Goal: Information Seeking & Learning: Learn about a topic

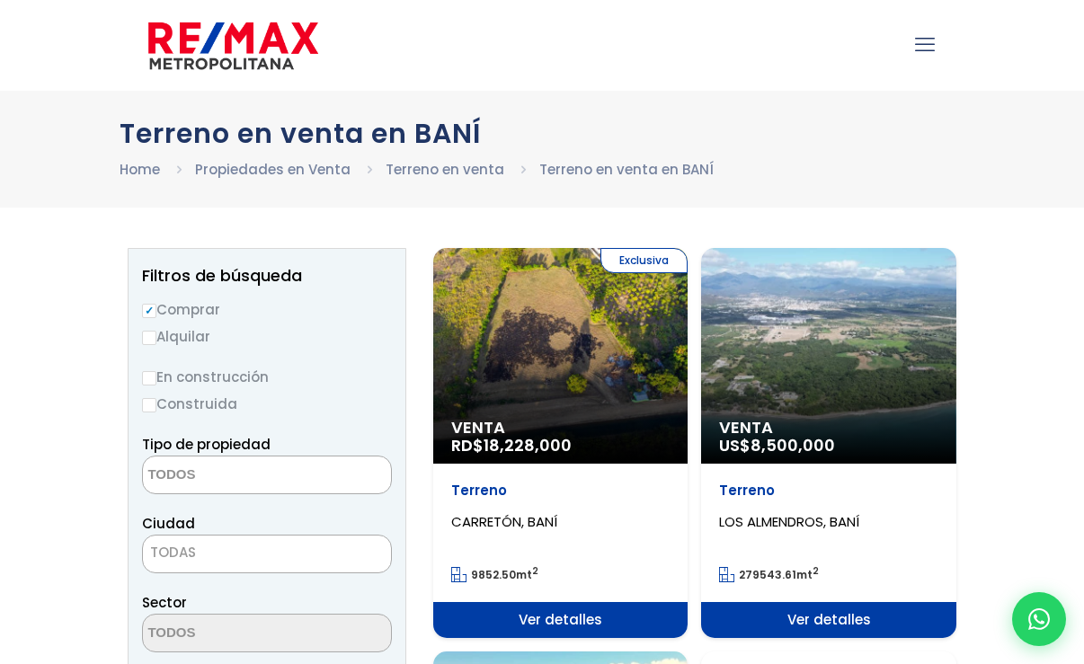
select select
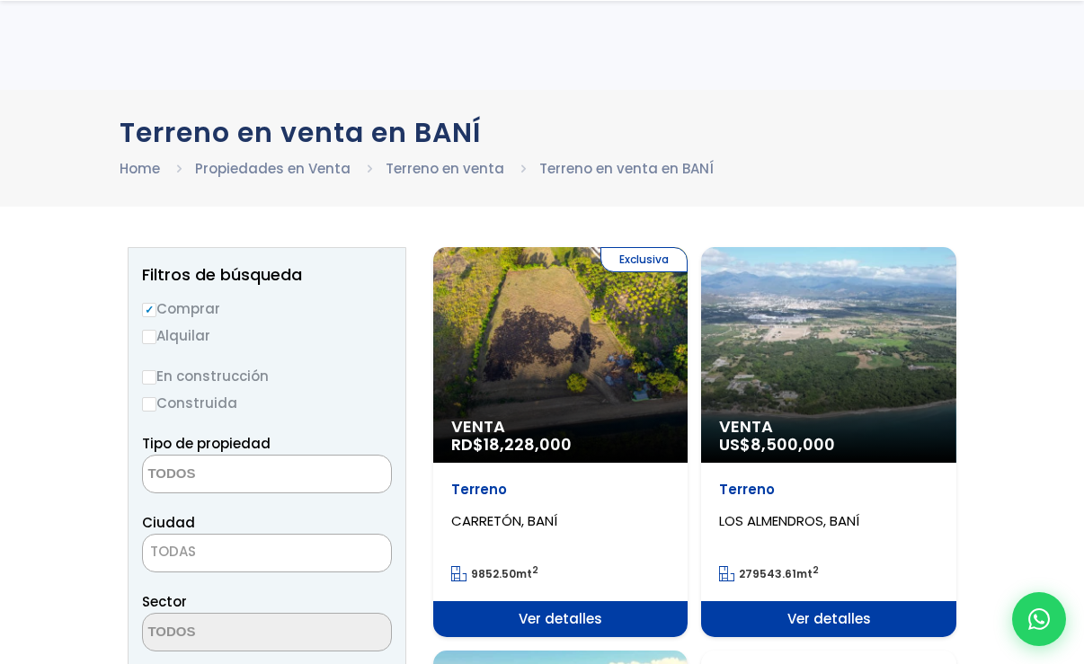
scroll to position [90, 0]
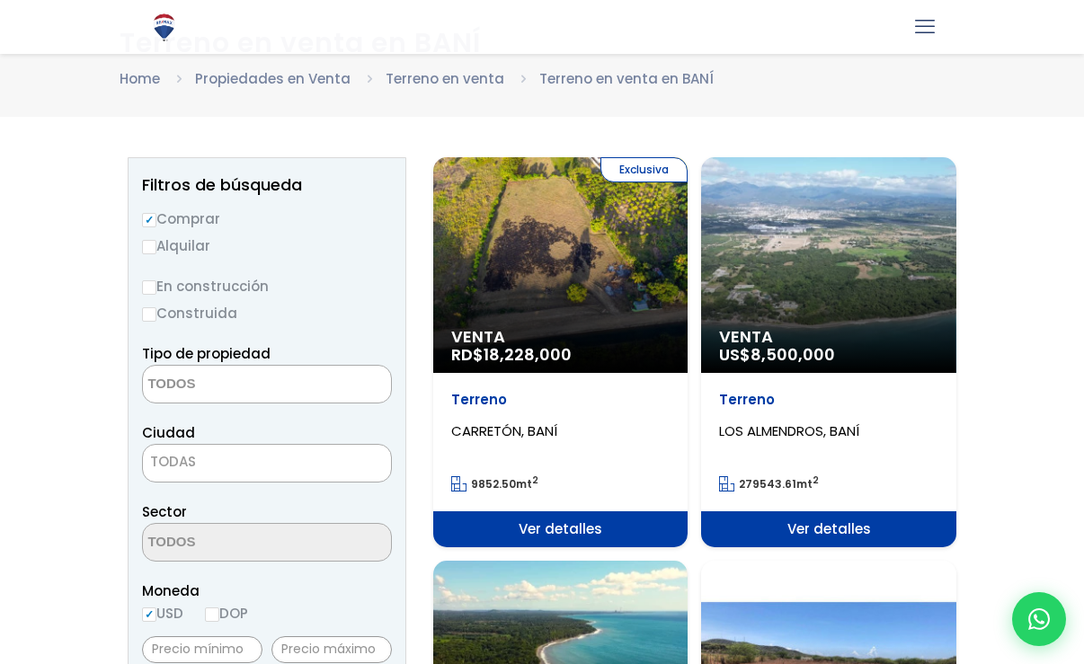
click at [599, 252] on div "Exclusiva Venta RD$ 18,228,000" at bounding box center [560, 265] width 254 height 216
click at [608, 276] on div "Exclusiva Venta RD$ 18,228,000" at bounding box center [560, 265] width 254 height 216
click at [563, 259] on div "Exclusiva Venta RD$ 18,228,000" at bounding box center [560, 265] width 254 height 216
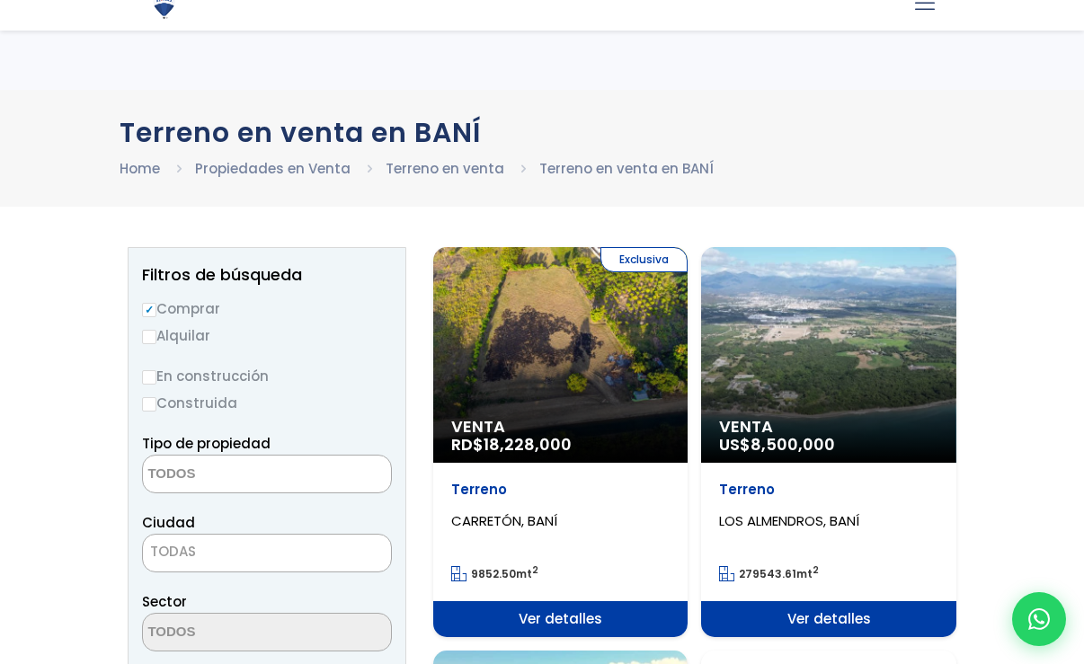
select select
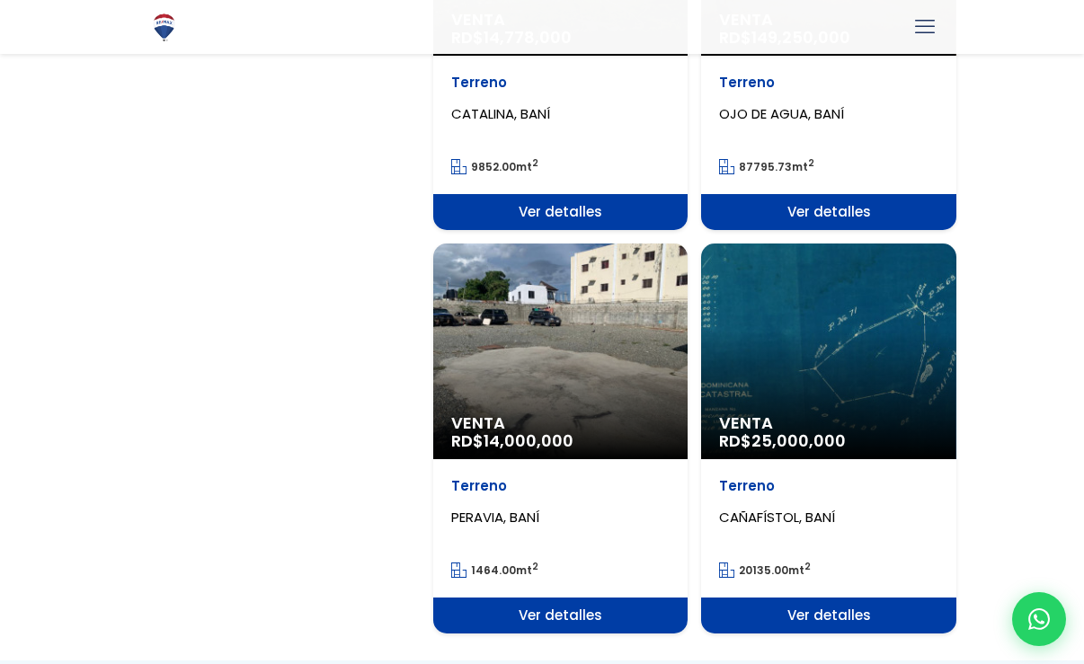
scroll to position [1985, 0]
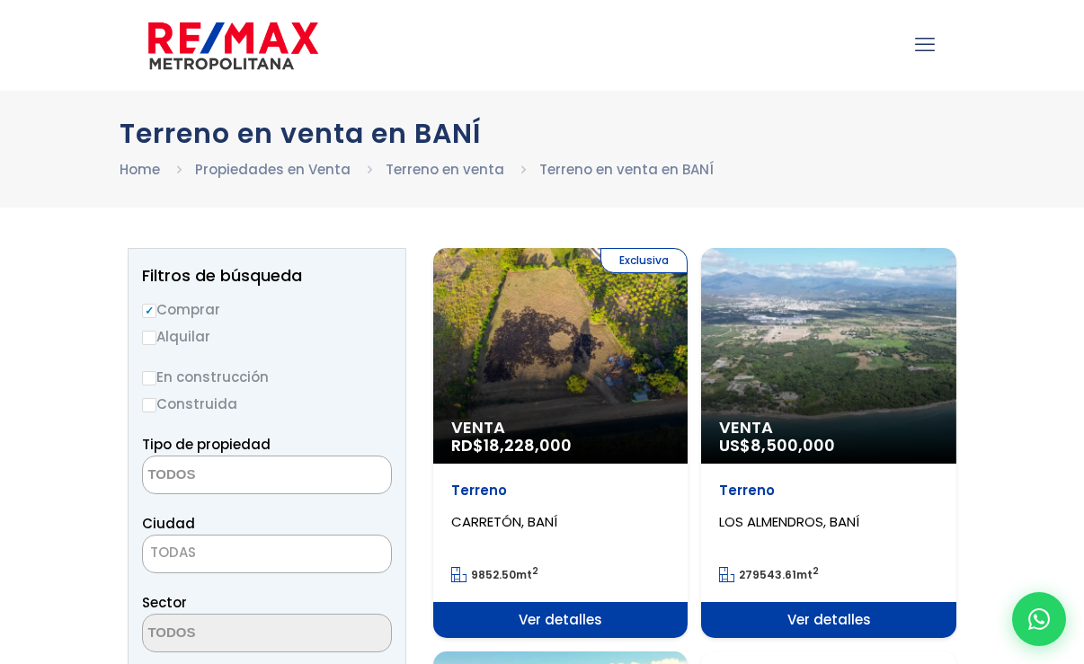
select select
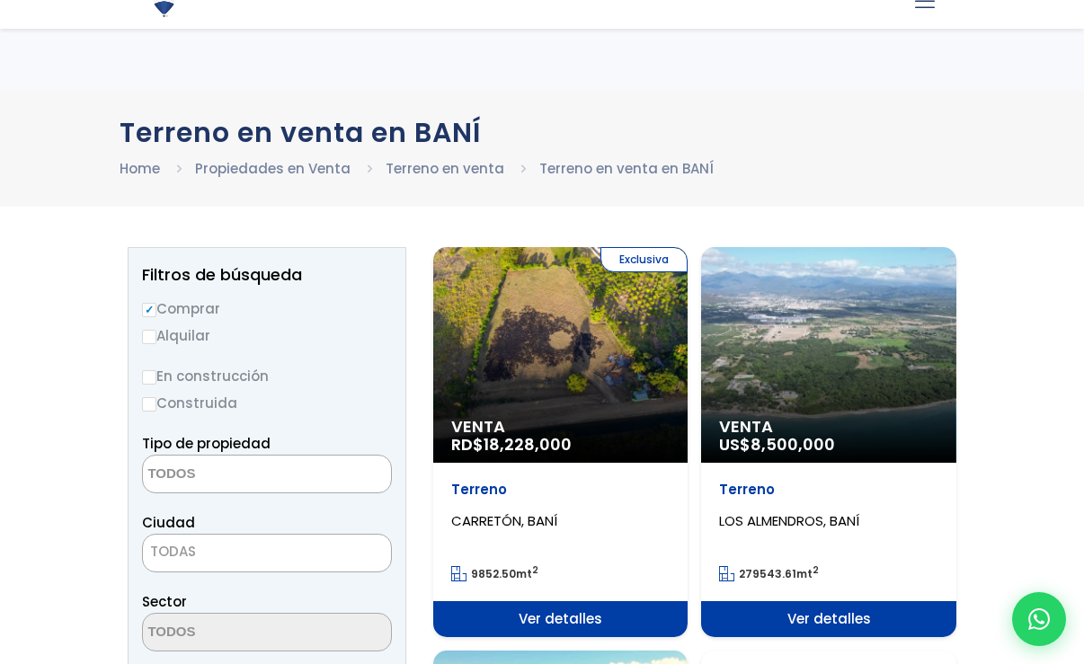
scroll to position [180, 0]
